Goal: Task Accomplishment & Management: Use online tool/utility

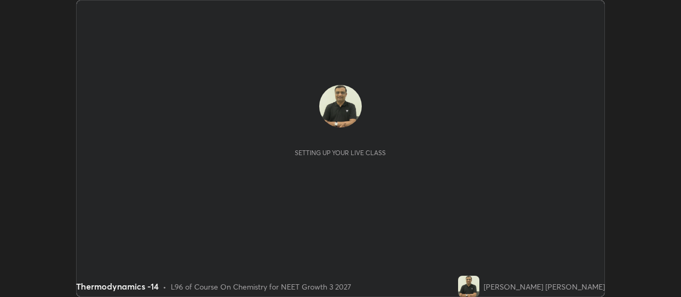
scroll to position [297, 680]
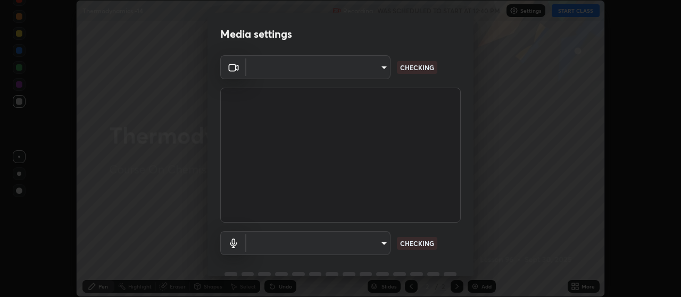
type input "80c3748f7047bfa8a2e3beb73f5809e9ad7c39e7d775a1a6b919bd05adb1d46d"
type input "default"
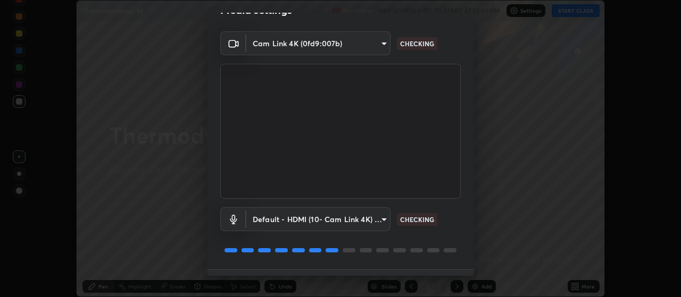
scroll to position [52, 0]
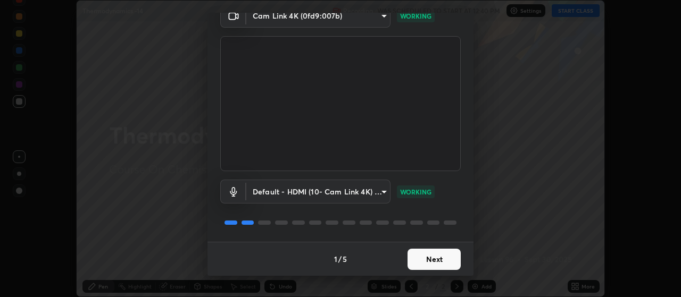
click at [425, 263] on button "Next" at bounding box center [433, 259] width 53 height 21
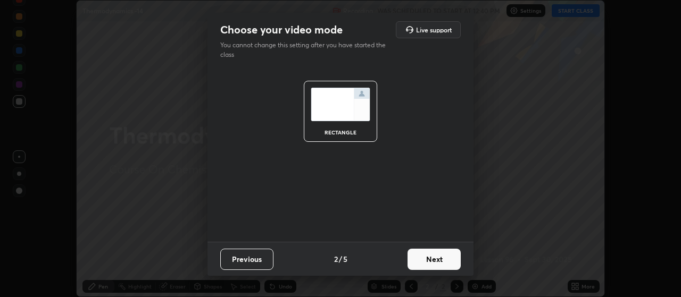
click at [429, 262] on button "Next" at bounding box center [433, 259] width 53 height 21
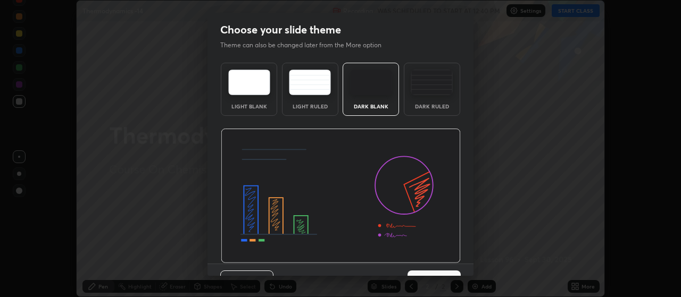
click at [438, 273] on button "Next" at bounding box center [433, 281] width 53 height 21
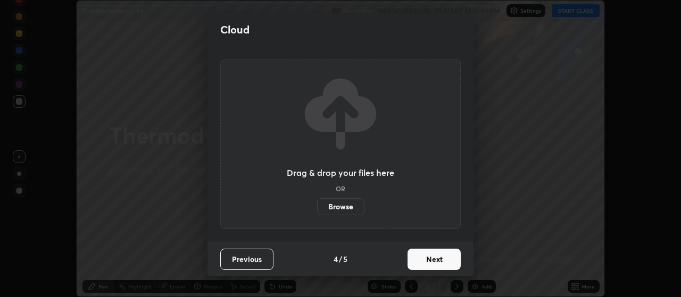
click at [337, 208] on label "Browse" at bounding box center [340, 206] width 47 height 17
click at [317, 208] on input "Browse" at bounding box center [317, 206] width 0 height 17
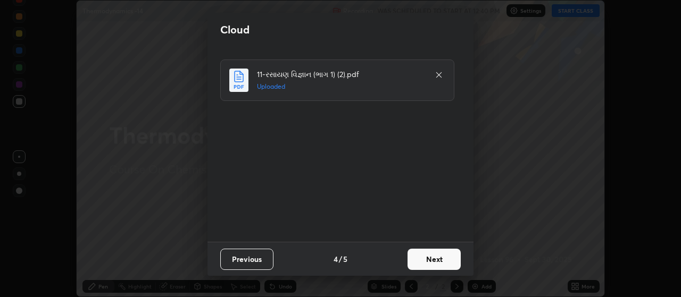
click at [425, 261] on button "Next" at bounding box center [433, 259] width 53 height 21
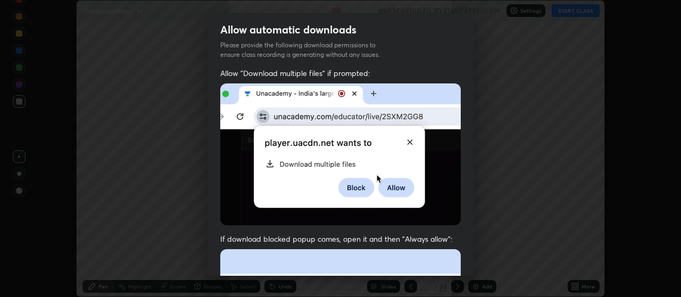
click at [474, 273] on div "Allow automatic downloads Please provide the following download permissions to …" at bounding box center [340, 148] width 681 height 297
click at [473, 276] on div "Allow automatic downloads Please provide the following download permissions to …" at bounding box center [340, 148] width 681 height 297
click at [474, 279] on div "Allow automatic downloads Please provide the following download permissions to …" at bounding box center [340, 148] width 681 height 297
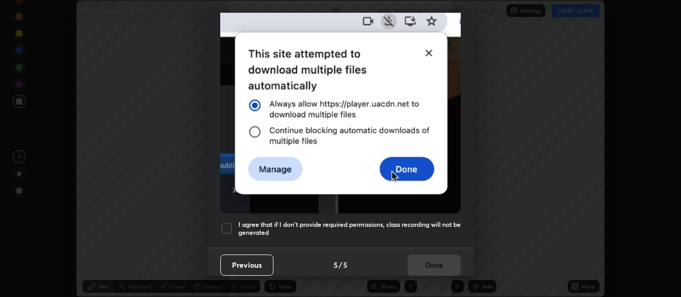
click at [473, 272] on div "Allow automatic downloads Please provide the following download permissions to …" at bounding box center [340, 148] width 681 height 297
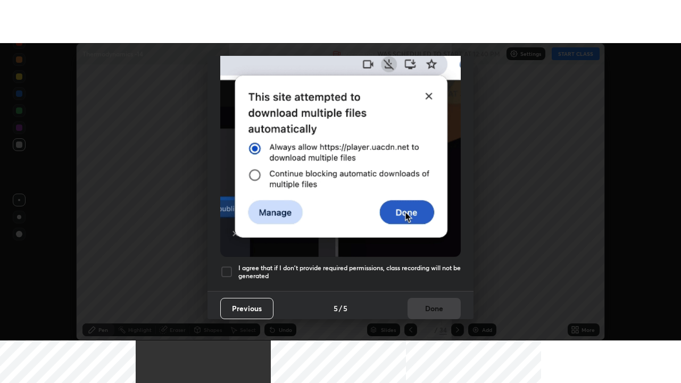
scroll to position [269, 0]
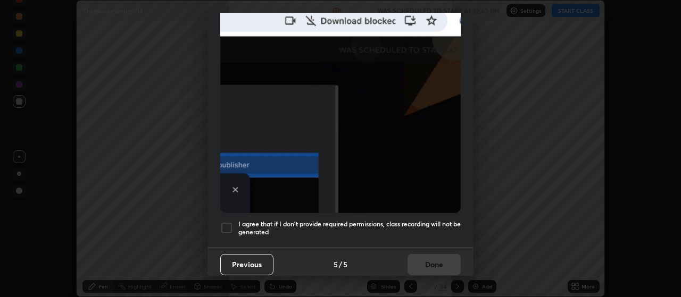
click at [225, 224] on div at bounding box center [226, 228] width 13 height 13
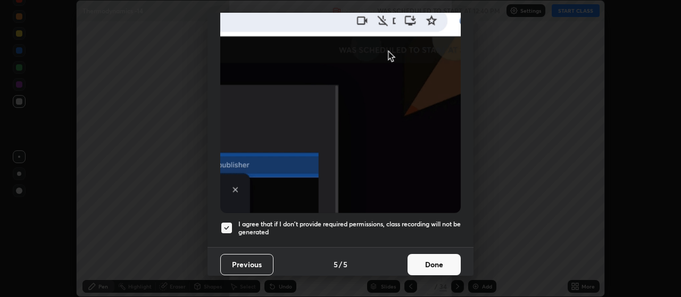
click at [427, 263] on button "Done" at bounding box center [433, 264] width 53 height 21
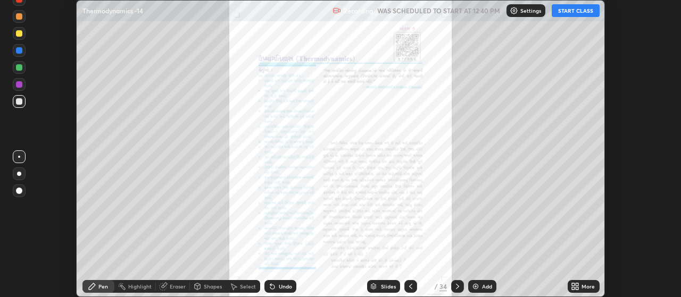
click at [577, 288] on icon at bounding box center [577, 288] width 3 height 3
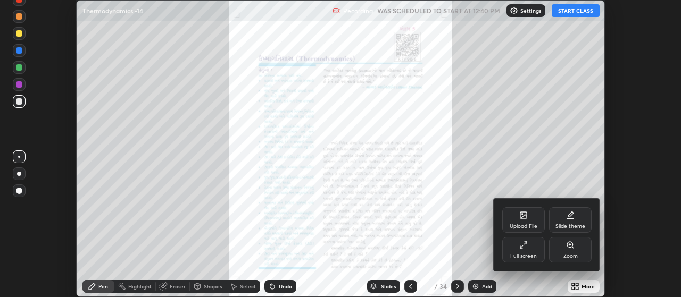
click at [525, 250] on div "Full screen" at bounding box center [523, 250] width 43 height 26
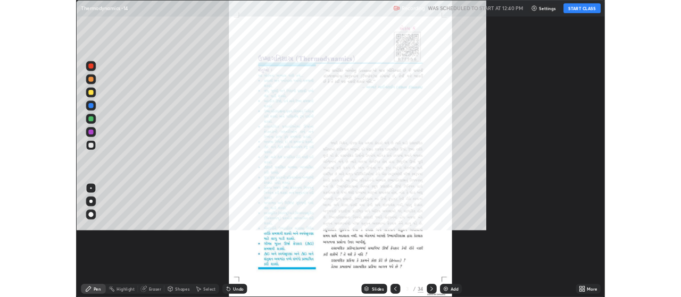
scroll to position [383, 681]
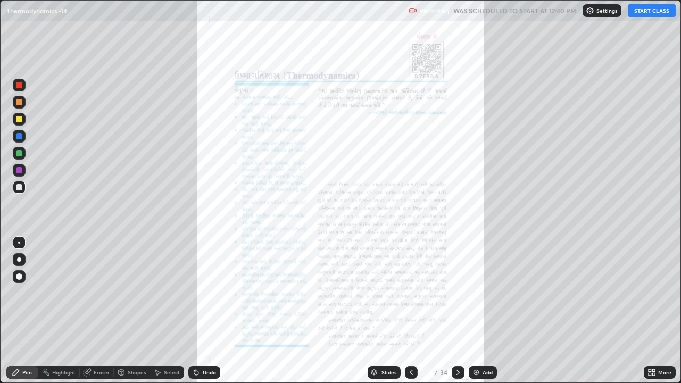
click at [648, 12] on button "START CLASS" at bounding box center [652, 10] width 48 height 13
click at [649, 297] on icon at bounding box center [649, 374] width 3 height 3
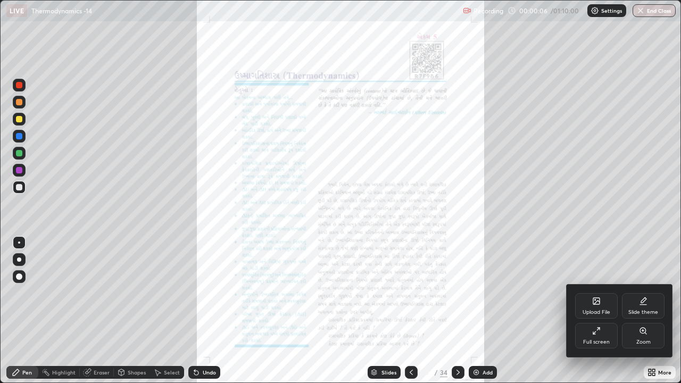
click at [642, 297] on div "Zoom" at bounding box center [643, 341] width 14 height 5
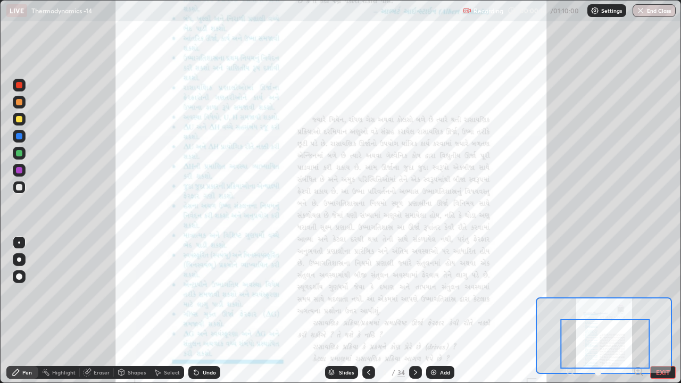
click at [415, 297] on icon at bounding box center [415, 372] width 3 height 5
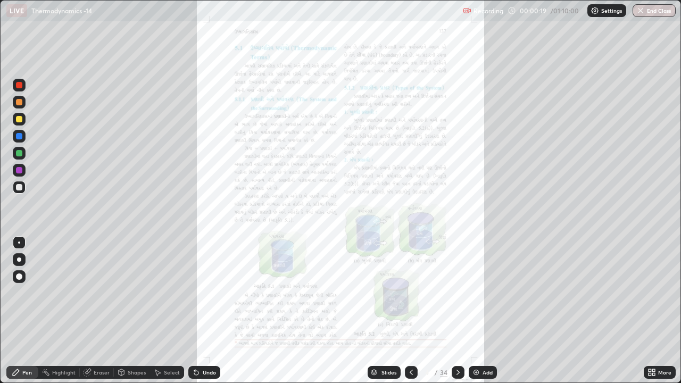
click at [650, 297] on icon at bounding box center [649, 374] width 3 height 3
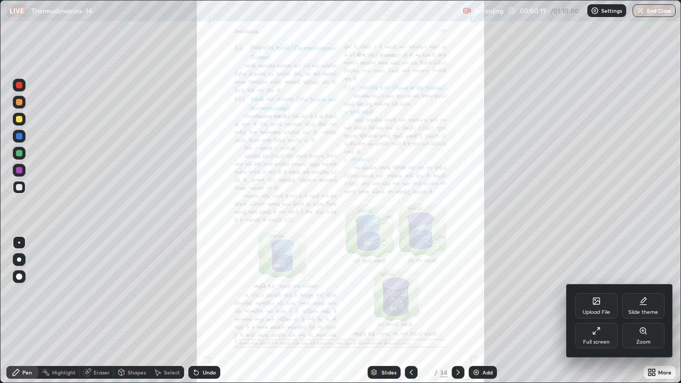
click at [638, 297] on div "Zoom" at bounding box center [643, 336] width 43 height 26
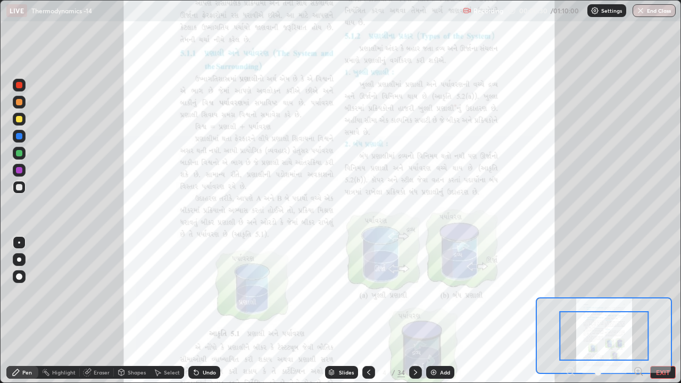
click at [22, 100] on div at bounding box center [19, 102] width 13 height 13
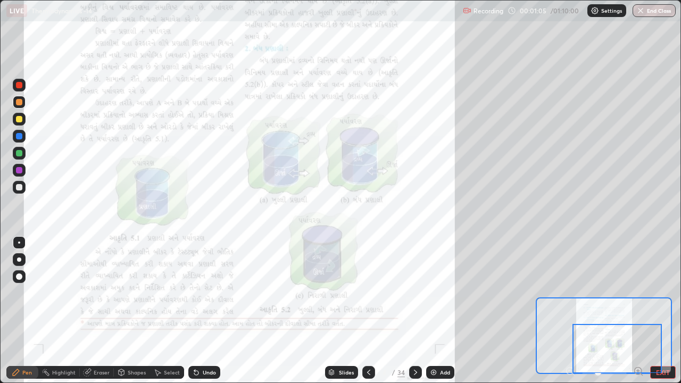
click at [414, 297] on icon at bounding box center [415, 372] width 9 height 9
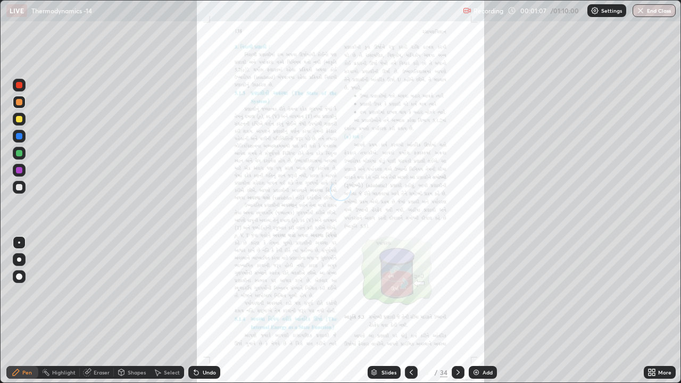
click at [653, 297] on icon at bounding box center [653, 374] width 3 height 3
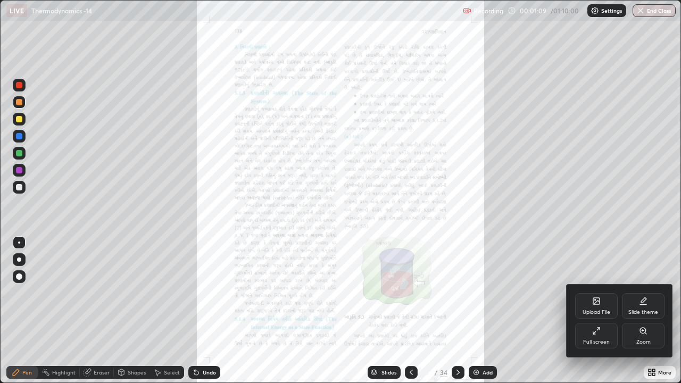
click at [640, 297] on div "Zoom" at bounding box center [643, 341] width 14 height 5
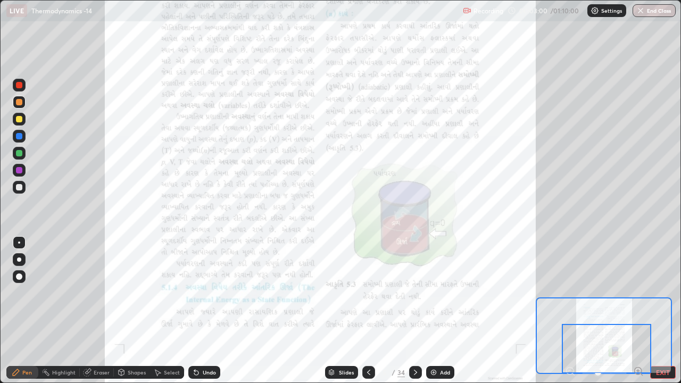
click at [414, 297] on icon at bounding box center [415, 372] width 9 height 9
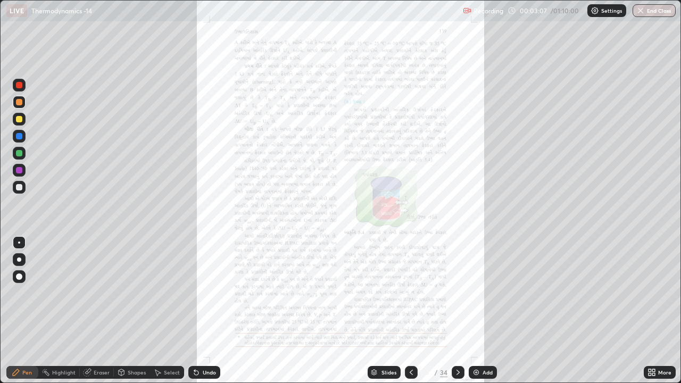
click at [653, 297] on icon at bounding box center [653, 370] width 3 height 3
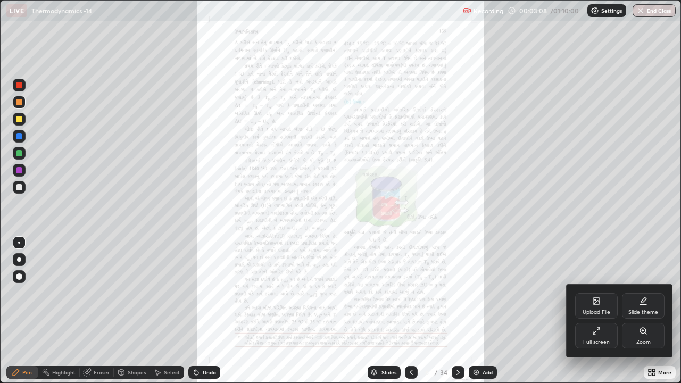
click at [641, 297] on div "Zoom" at bounding box center [643, 341] width 14 height 5
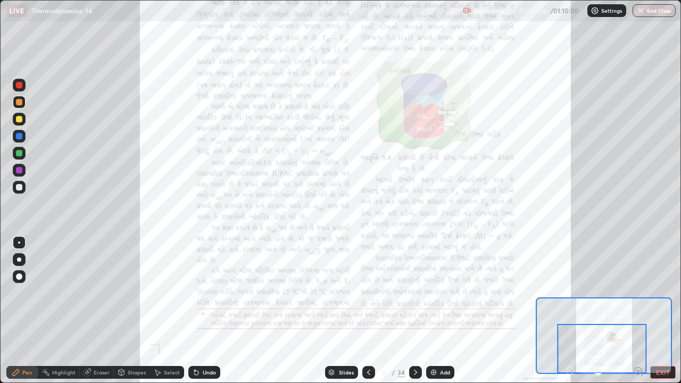
click at [414, 297] on icon at bounding box center [415, 372] width 3 height 5
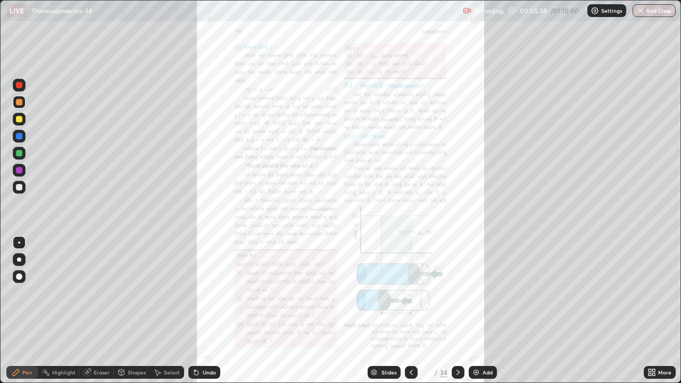
click at [457, 297] on icon at bounding box center [458, 372] width 9 height 9
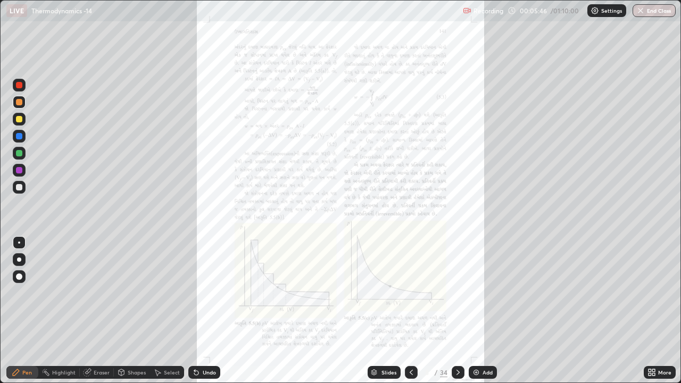
click at [456, 297] on icon at bounding box center [458, 372] width 9 height 9
click at [452, 297] on div at bounding box center [458, 372] width 13 height 13
click at [653, 297] on icon at bounding box center [653, 370] width 3 height 3
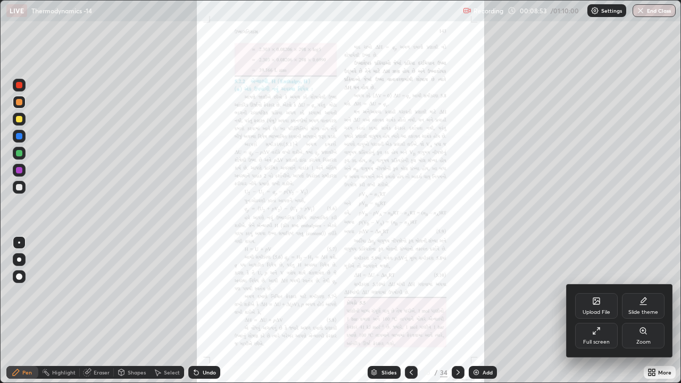
click at [645, 297] on icon at bounding box center [643, 331] width 9 height 9
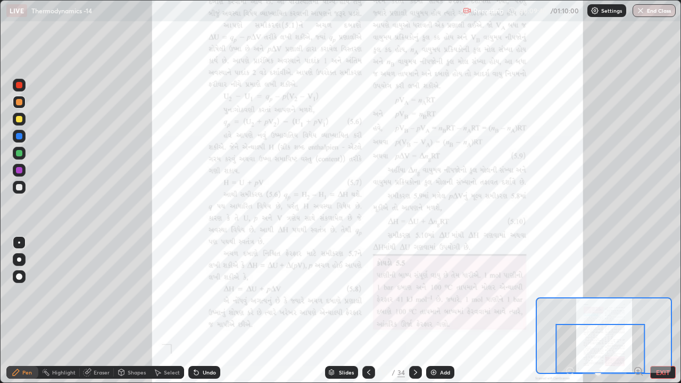
click at [415, 297] on icon at bounding box center [415, 372] width 9 height 9
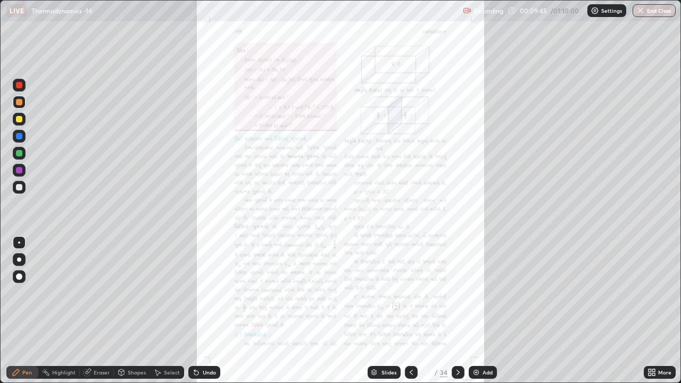
click at [656, 297] on div "More" at bounding box center [660, 372] width 32 height 13
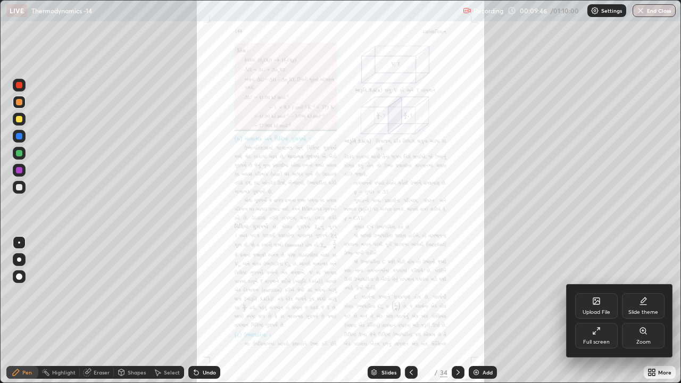
click at [642, 297] on div "Zoom" at bounding box center [643, 341] width 14 height 5
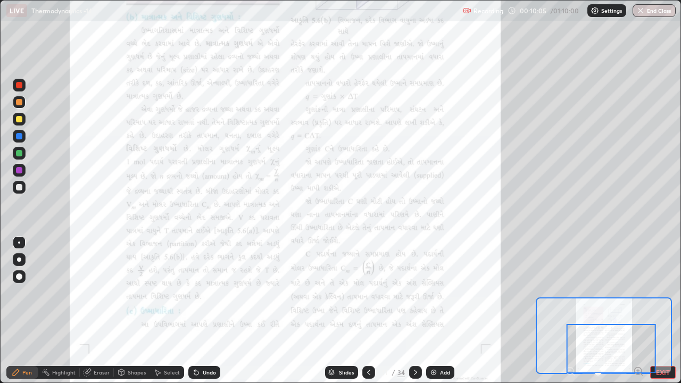
click at [414, 297] on icon at bounding box center [415, 372] width 9 height 9
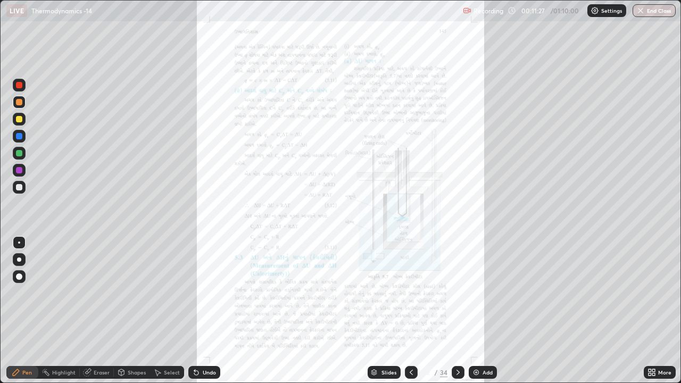
click at [458, 297] on icon at bounding box center [458, 372] width 9 height 9
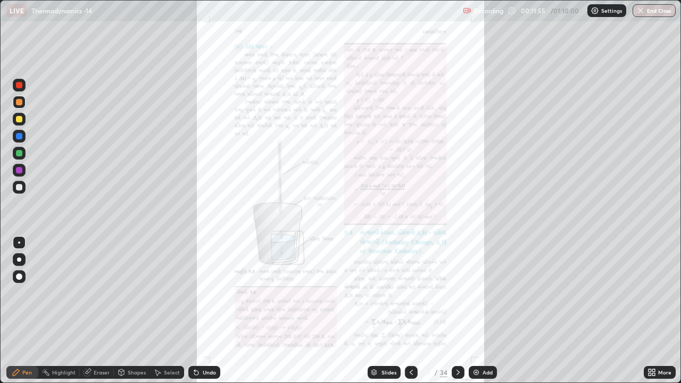
click at [411, 297] on icon at bounding box center [411, 372] width 9 height 9
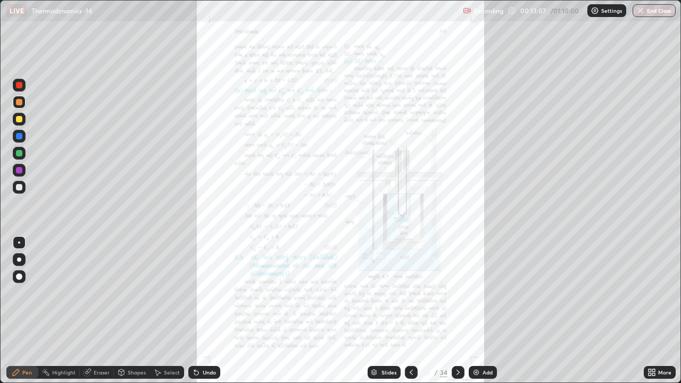
click at [456, 297] on icon at bounding box center [458, 372] width 9 height 9
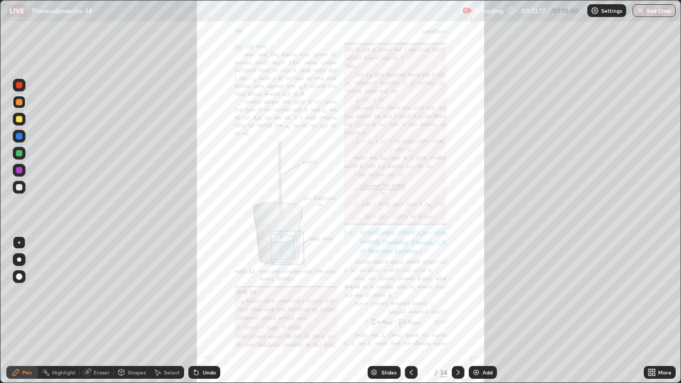
click at [456, 297] on icon at bounding box center [458, 372] width 9 height 9
click at [455, 297] on icon at bounding box center [458, 372] width 9 height 9
click at [456, 297] on icon at bounding box center [458, 372] width 9 height 9
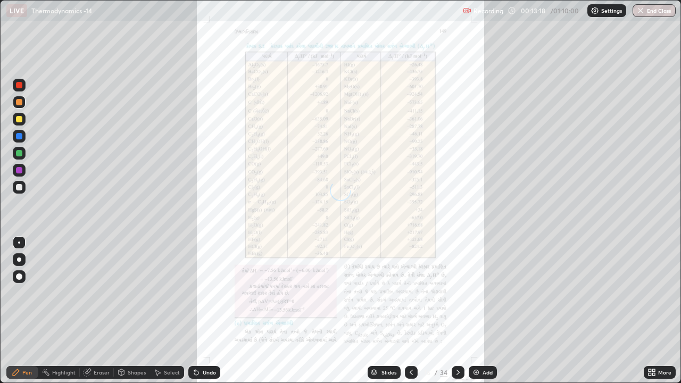
click at [456, 297] on icon at bounding box center [458, 372] width 9 height 9
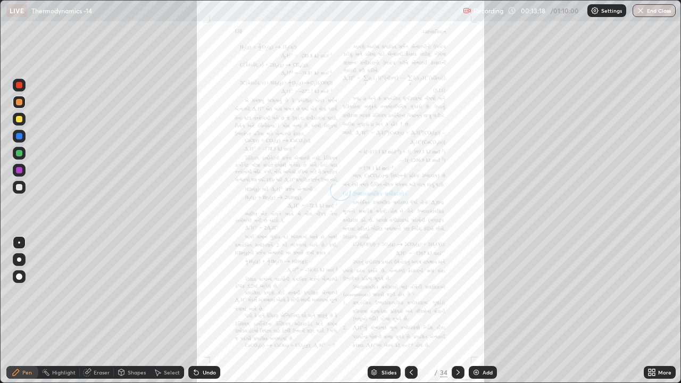
click at [455, 297] on div at bounding box center [458, 372] width 13 height 13
click at [456, 297] on icon at bounding box center [458, 372] width 9 height 9
click at [455, 297] on icon at bounding box center [458, 372] width 9 height 9
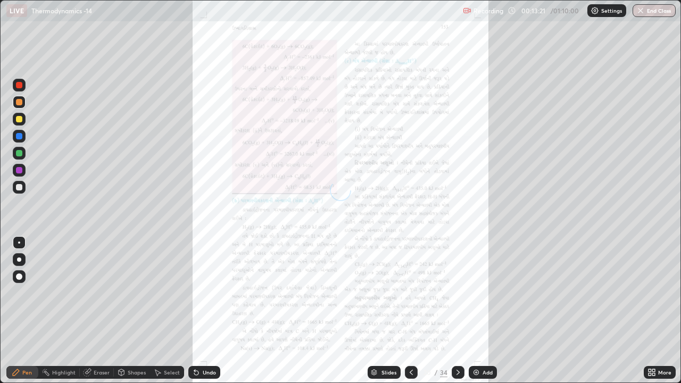
click at [457, 297] on icon at bounding box center [458, 372] width 9 height 9
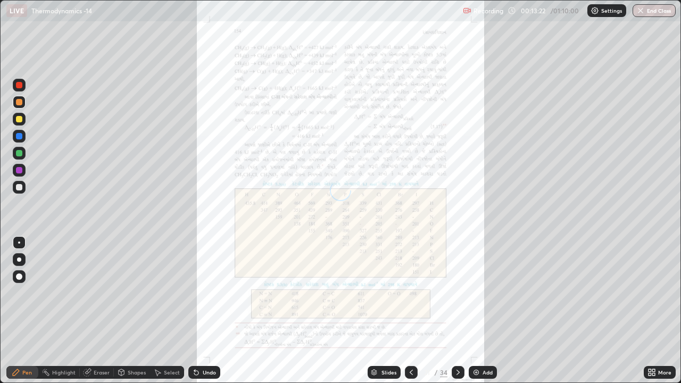
click at [456, 297] on div at bounding box center [458, 372] width 13 height 13
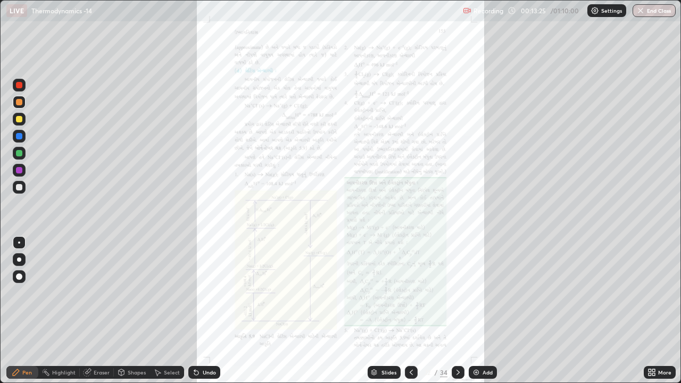
click at [453, 297] on div at bounding box center [458, 372] width 13 height 13
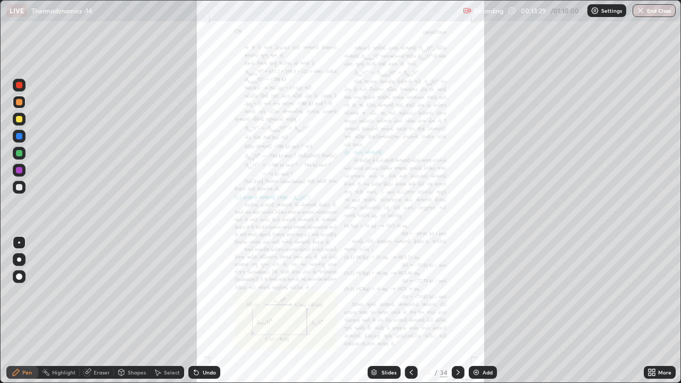
click at [456, 297] on icon at bounding box center [458, 372] width 9 height 9
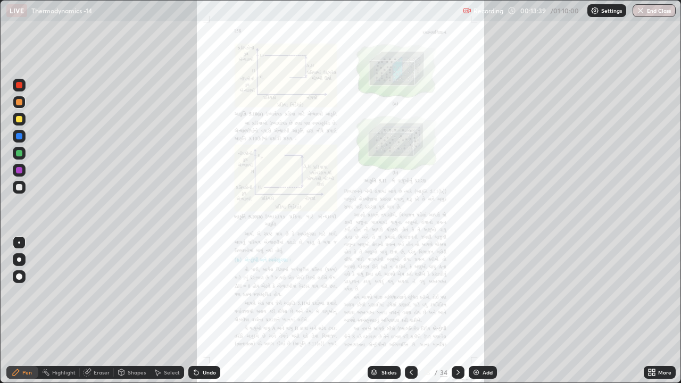
click at [407, 297] on icon at bounding box center [411, 372] width 9 height 9
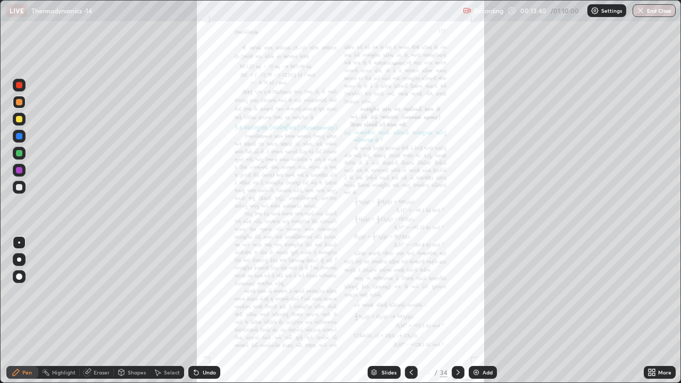
click at [407, 297] on div at bounding box center [411, 372] width 13 height 21
click at [456, 297] on icon at bounding box center [458, 372] width 9 height 9
click at [457, 297] on icon at bounding box center [458, 372] width 9 height 9
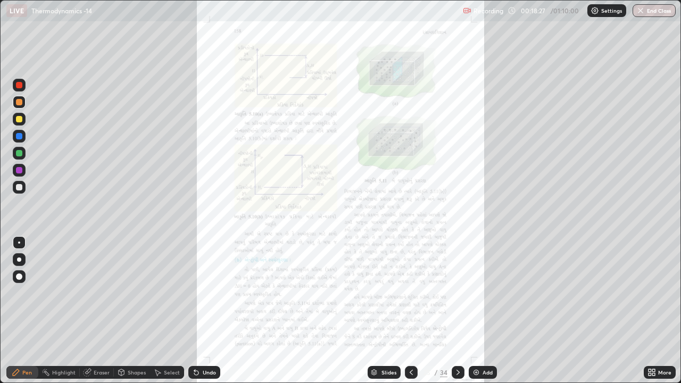
click at [456, 297] on icon at bounding box center [458, 372] width 9 height 9
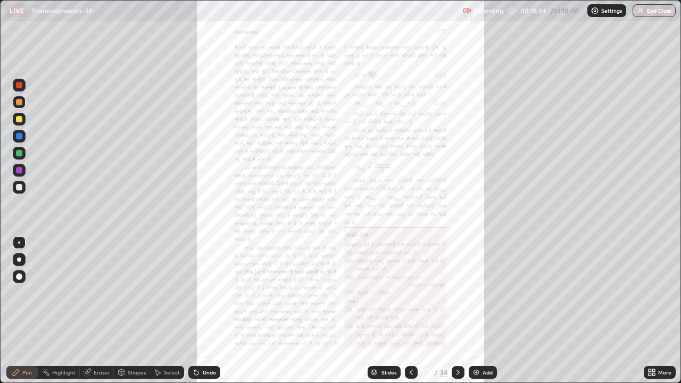
click at [453, 297] on div at bounding box center [458, 372] width 13 height 13
click at [456, 297] on div at bounding box center [458, 372] width 13 height 13
click at [457, 297] on icon at bounding box center [458, 372] width 9 height 9
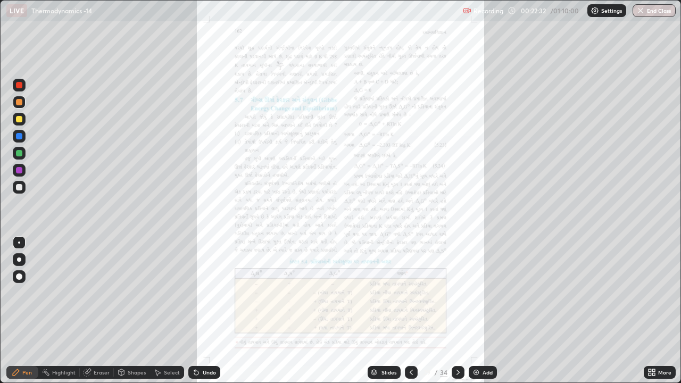
click at [463, 297] on div at bounding box center [458, 372] width 13 height 13
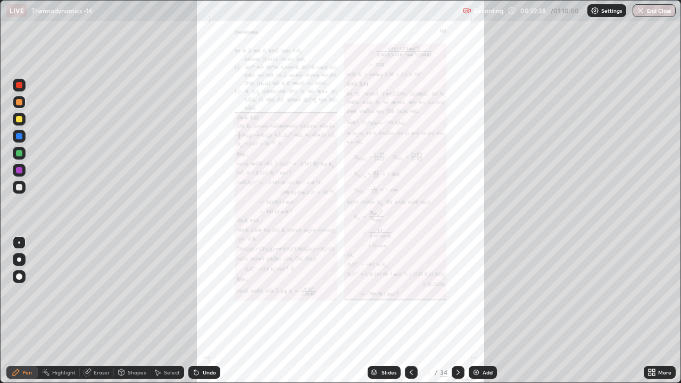
click at [484, 297] on div "Add" at bounding box center [487, 372] width 10 height 5
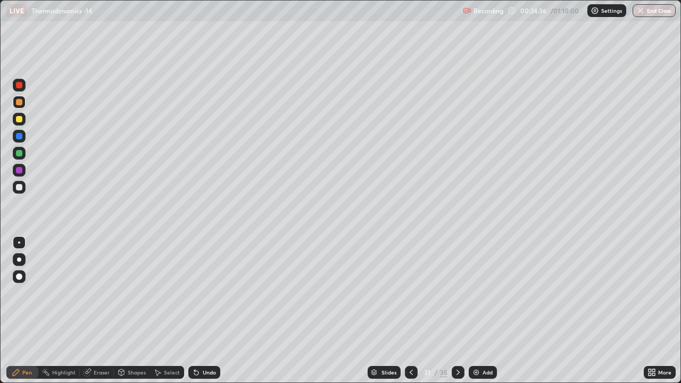
click at [19, 152] on div at bounding box center [19, 153] width 6 height 6
click at [453, 297] on div at bounding box center [458, 372] width 13 height 13
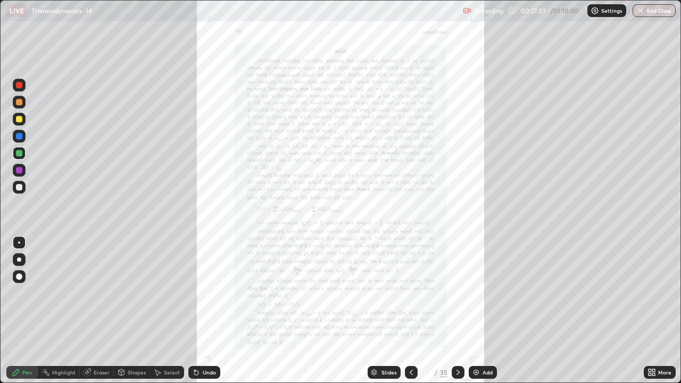
click at [479, 297] on div "Add" at bounding box center [483, 372] width 28 height 13
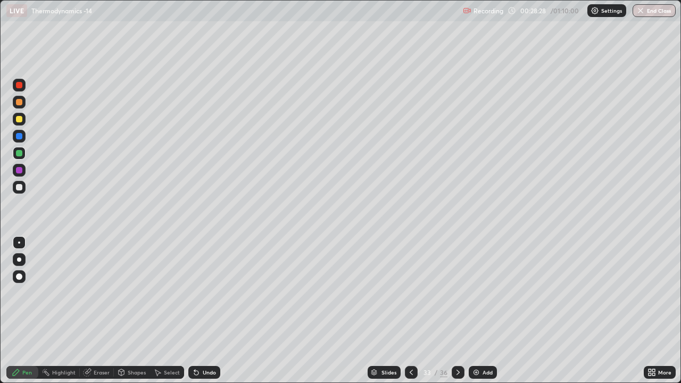
click at [17, 122] on div at bounding box center [19, 119] width 6 height 6
click at [18, 135] on div at bounding box center [19, 136] width 6 height 6
click at [24, 104] on div at bounding box center [19, 102] width 13 height 13
click at [22, 87] on div at bounding box center [19, 85] width 6 height 6
click at [16, 186] on div at bounding box center [19, 187] width 6 height 6
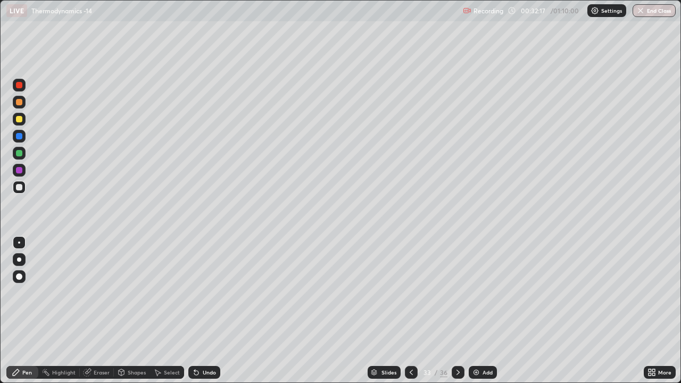
click at [13, 152] on div at bounding box center [19, 153] width 13 height 13
click at [483, 297] on div "Add" at bounding box center [487, 372] width 10 height 5
click at [19, 102] on div at bounding box center [19, 102] width 6 height 6
click at [23, 83] on div at bounding box center [19, 85] width 13 height 13
click at [410, 297] on icon at bounding box center [411, 372] width 9 height 9
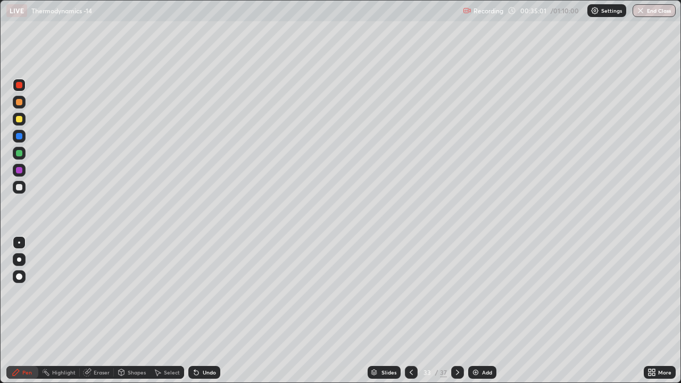
click at [408, 297] on icon at bounding box center [411, 372] width 9 height 9
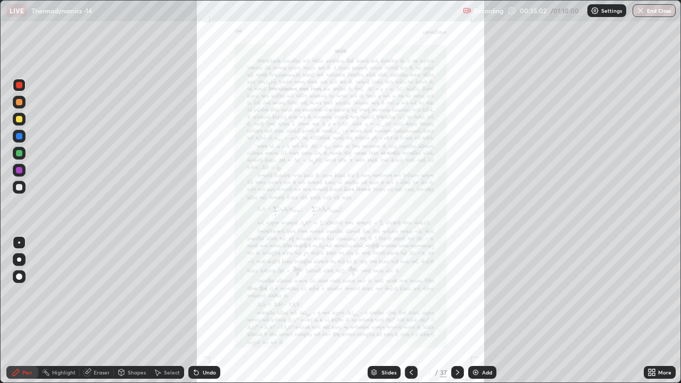
click at [456, 297] on icon at bounding box center [457, 372] width 9 height 9
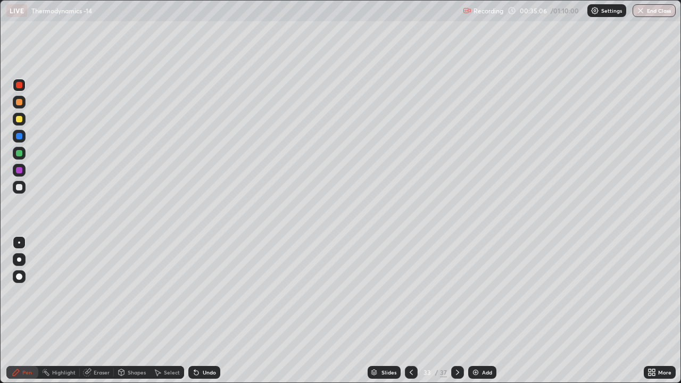
click at [456, 297] on icon at bounding box center [457, 372] width 9 height 9
click at [19, 135] on div at bounding box center [19, 136] width 6 height 6
click at [20, 190] on div at bounding box center [19, 187] width 6 height 6
click at [29, 58] on div "Erase all" at bounding box center [19, 191] width 26 height 340
click at [21, 159] on div at bounding box center [19, 153] width 13 height 13
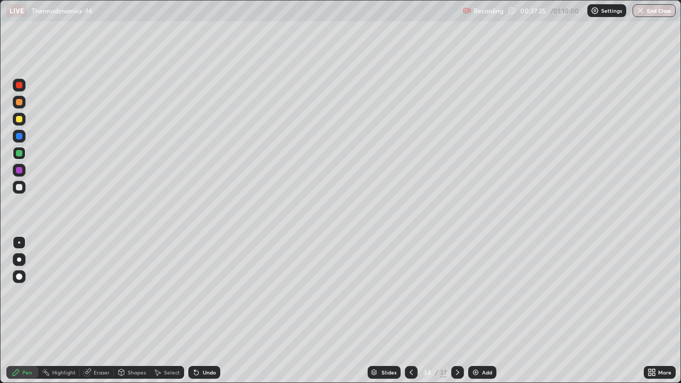
click at [24, 184] on div at bounding box center [19, 187] width 13 height 13
click at [22, 154] on div at bounding box center [19, 153] width 6 height 6
click at [581, 84] on button "Undo" at bounding box center [593, 89] width 31 height 13
click at [409, 297] on icon at bounding box center [411, 372] width 9 height 9
click at [18, 84] on div at bounding box center [19, 85] width 6 height 6
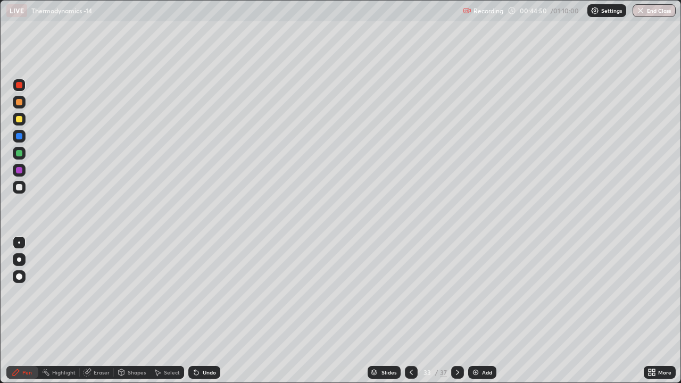
click at [411, 297] on icon at bounding box center [411, 372] width 9 height 9
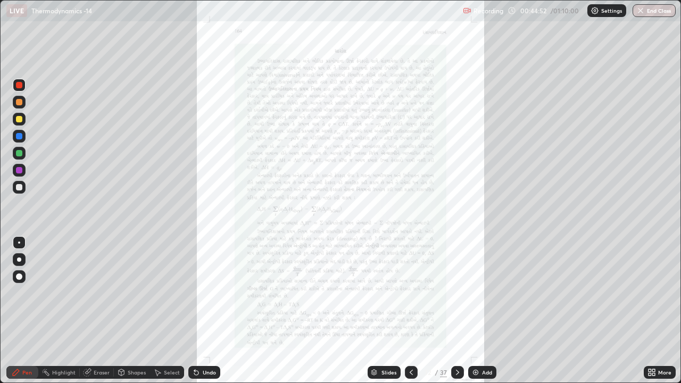
click at [411, 297] on icon at bounding box center [411, 372] width 9 height 9
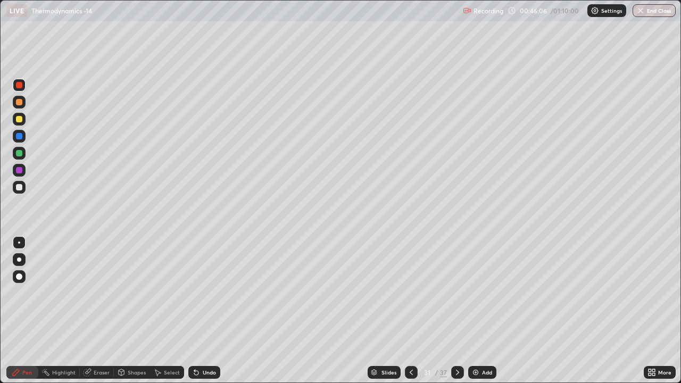
click at [456, 297] on icon at bounding box center [457, 372] width 9 height 9
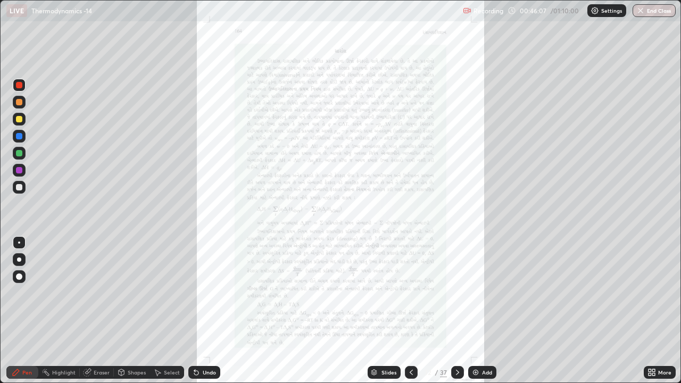
click at [457, 297] on div at bounding box center [457, 372] width 13 height 13
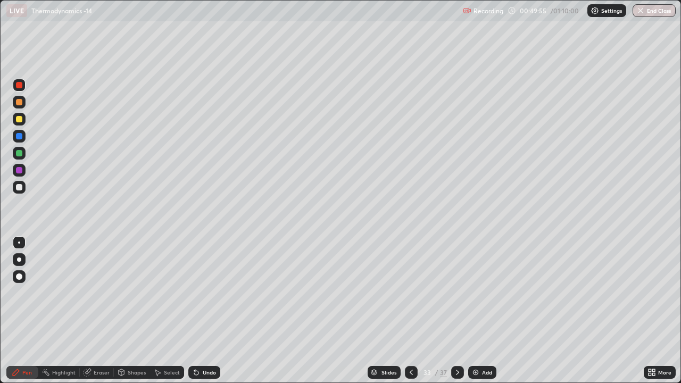
click at [455, 297] on div at bounding box center [457, 372] width 13 height 13
click at [456, 297] on icon at bounding box center [457, 372] width 9 height 9
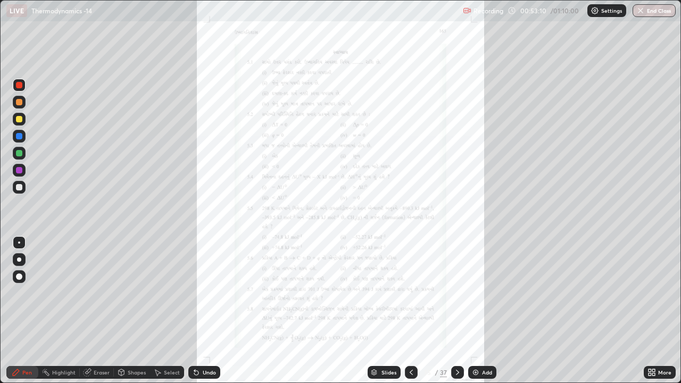
click at [478, 297] on img at bounding box center [475, 372] width 9 height 9
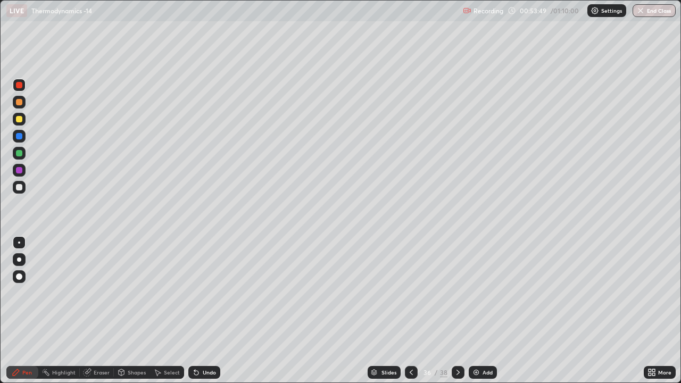
click at [19, 102] on div at bounding box center [19, 102] width 6 height 6
click at [19, 119] on div at bounding box center [19, 119] width 6 height 6
click at [19, 101] on div at bounding box center [19, 102] width 6 height 6
click at [17, 190] on div at bounding box center [19, 187] width 6 height 6
click at [652, 12] on button "End Class" at bounding box center [653, 10] width 43 height 13
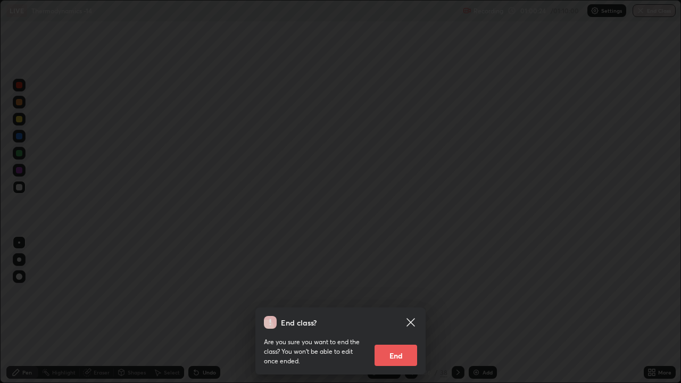
click at [586, 244] on div "End class? Are you sure you want to end the class? You won’t be able to edit on…" at bounding box center [340, 191] width 681 height 383
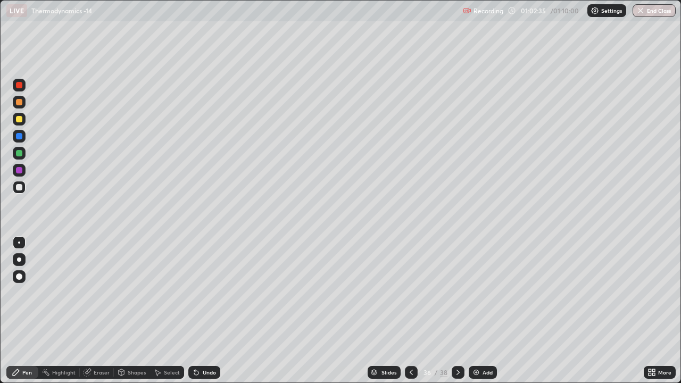
click at [410, 297] on icon at bounding box center [411, 372] width 9 height 9
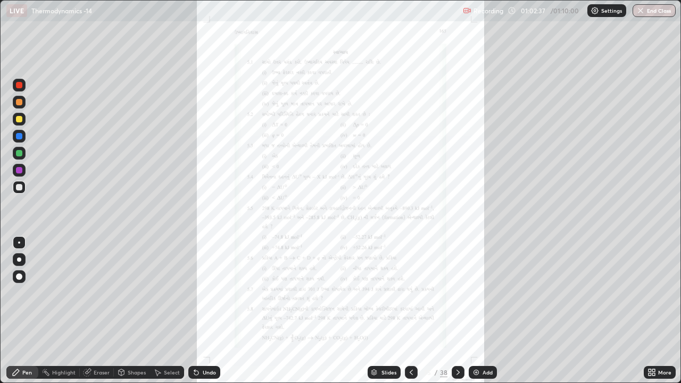
click at [405, 297] on div at bounding box center [411, 372] width 13 height 13
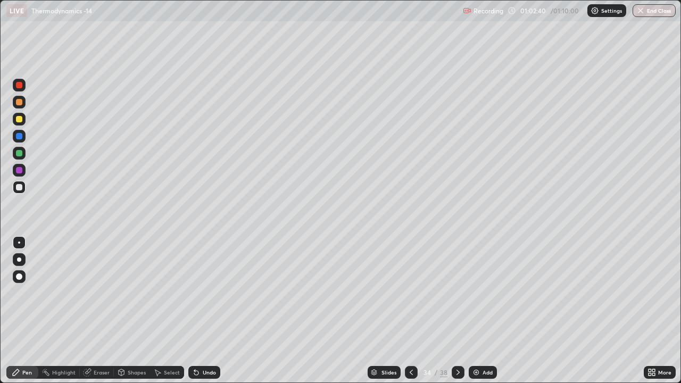
click at [410, 297] on icon at bounding box center [411, 372] width 9 height 9
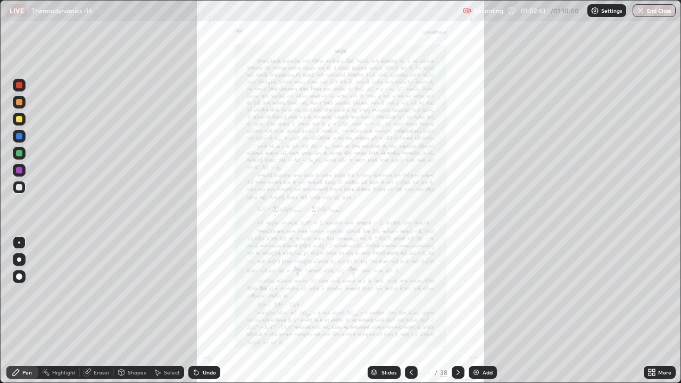
click at [410, 297] on icon at bounding box center [411, 372] width 9 height 9
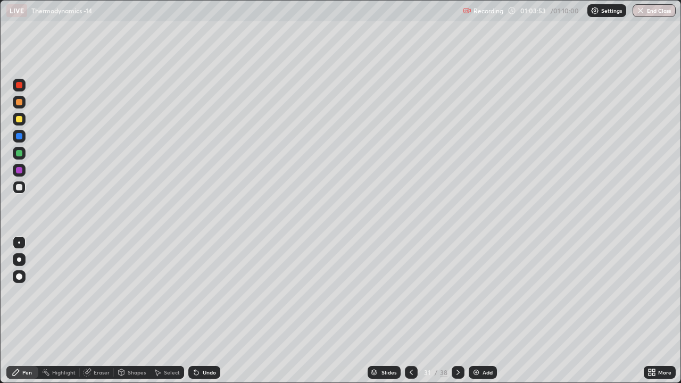
click at [641, 10] on img "button" at bounding box center [640, 10] width 9 height 9
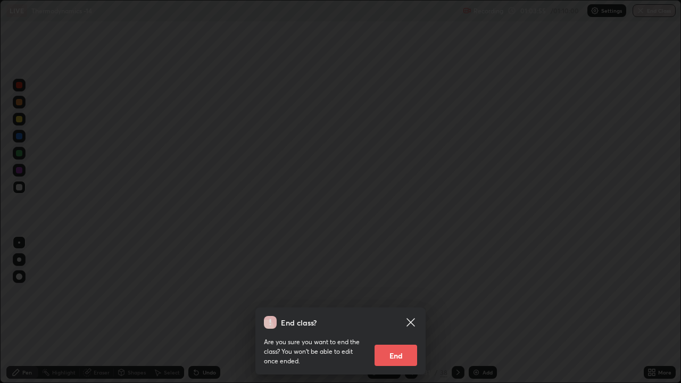
click at [400, 297] on button "End" at bounding box center [395, 355] width 43 height 21
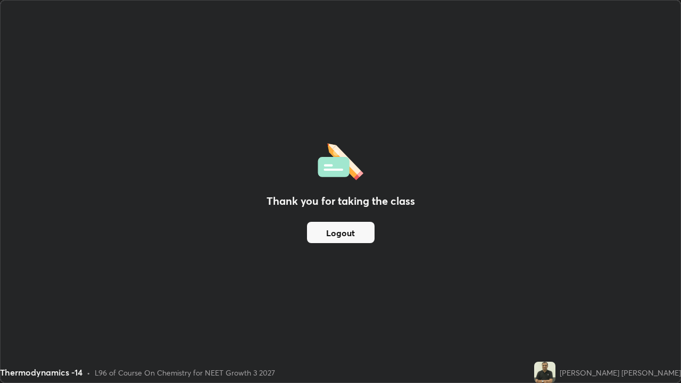
click at [355, 234] on button "Logout" at bounding box center [341, 232] width 68 height 21
click at [361, 235] on button "Logout" at bounding box center [341, 232] width 68 height 21
click at [345, 236] on button "Logout" at bounding box center [341, 232] width 68 height 21
click at [344, 236] on button "Logout" at bounding box center [341, 232] width 68 height 21
click at [338, 233] on button "Logout" at bounding box center [341, 232] width 68 height 21
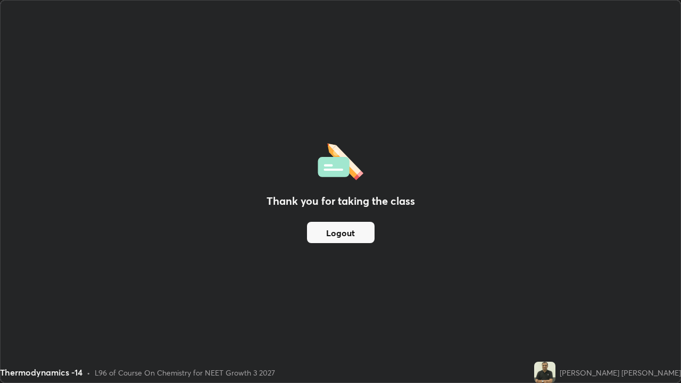
click at [337, 231] on button "Logout" at bounding box center [341, 232] width 68 height 21
click at [338, 231] on button "Logout" at bounding box center [341, 232] width 68 height 21
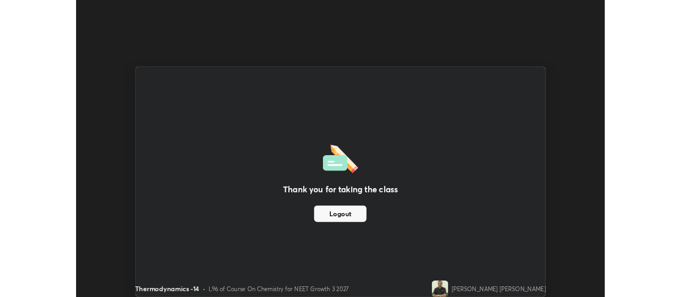
scroll to position [52885, 52502]
